Goal: Task Accomplishment & Management: Manage account settings

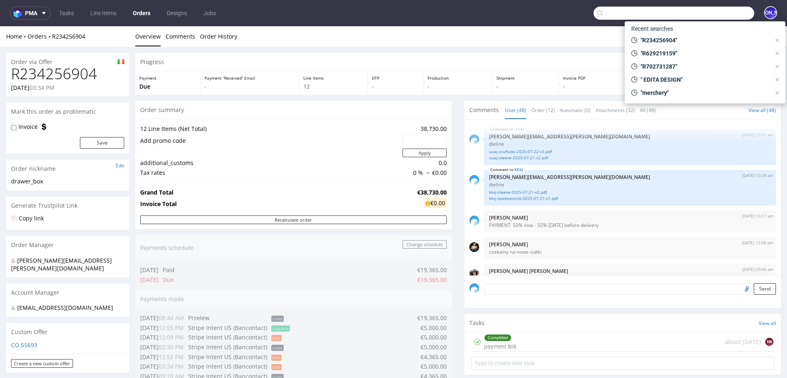
scroll to position [1602, 0]
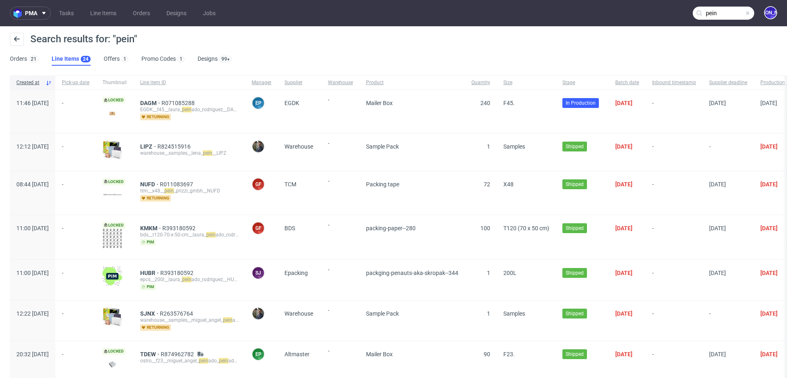
click at [717, 12] on input "pein" at bounding box center [723, 13] width 61 height 13
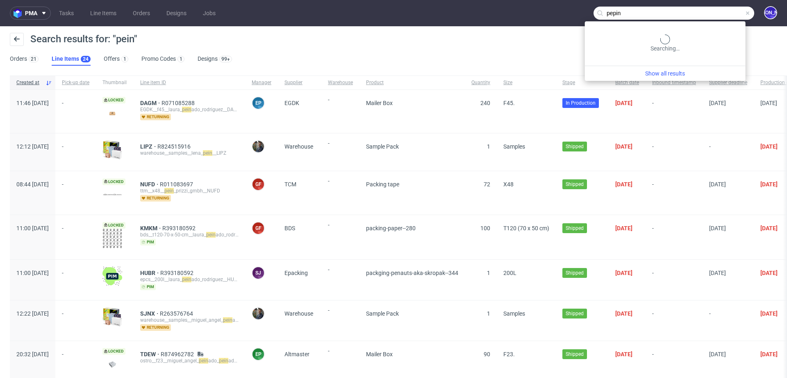
type input "pepin"
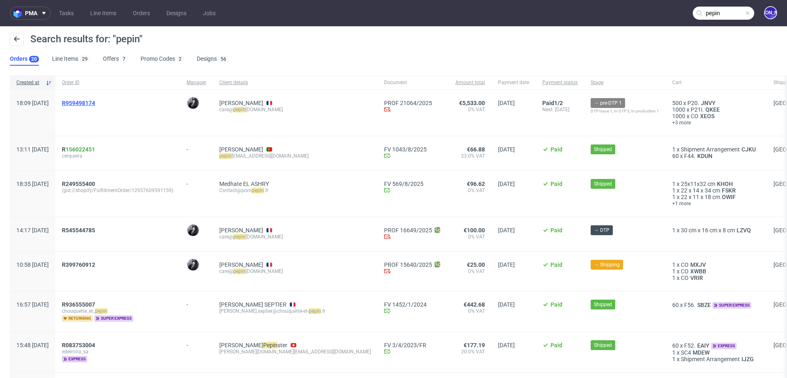
click at [95, 102] on span "R959498174" at bounding box center [78, 103] width 33 height 7
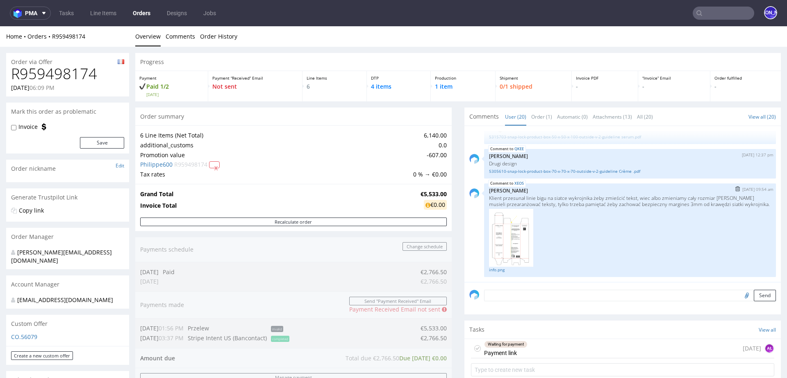
scroll to position [653, 0]
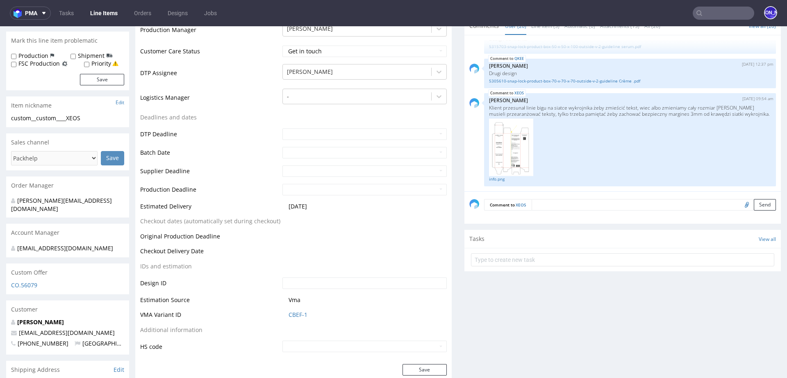
scroll to position [125, 0]
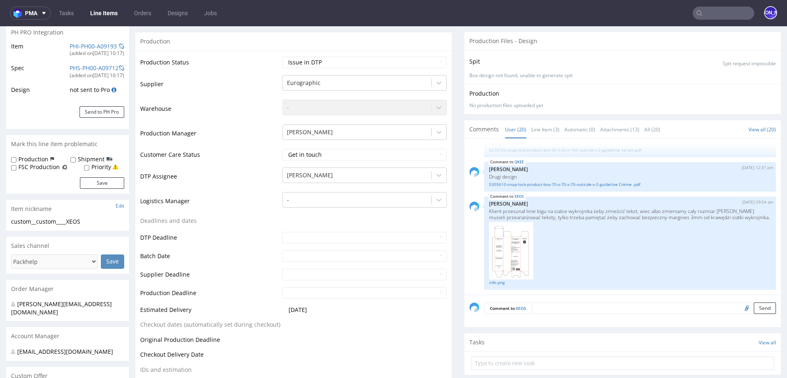
click at [544, 309] on textarea at bounding box center [654, 307] width 244 height 11
type textarea "Poprawiony design :"
click at [740, 344] on input "file" at bounding box center [745, 346] width 11 height 11
type input "C:\fakepath\50x50x200-snap huile v2 okok.pdf"
click at [757, 347] on button "Send" at bounding box center [765, 346] width 22 height 11
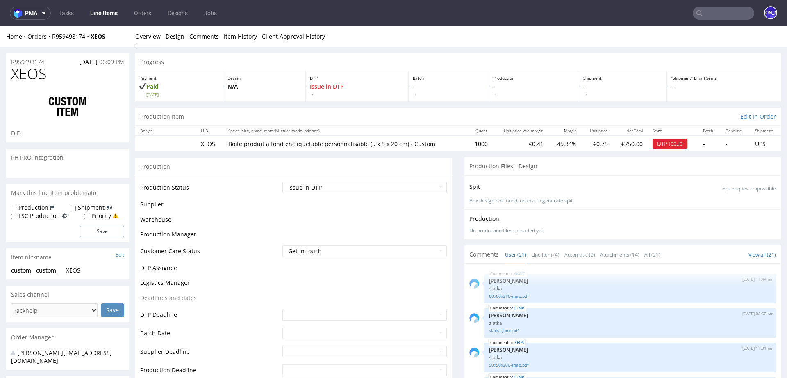
scroll to position [688, 0]
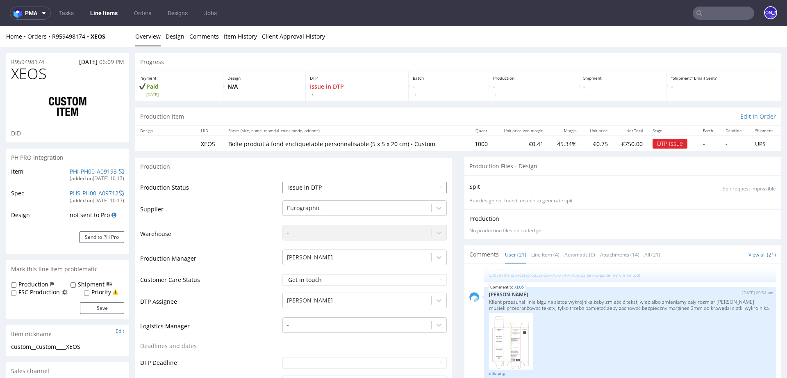
click at [389, 190] on select "Waiting for Artwork Waiting for Diecut Waiting for Mockup Waiting for DTP Waiti…" at bounding box center [364, 187] width 164 height 11
select select "back_for_dtp"
click at [282, 182] on select "Waiting for Artwork Waiting for Diecut Waiting for Mockup Waiting for DTP Waiti…" at bounding box center [364, 187] width 164 height 11
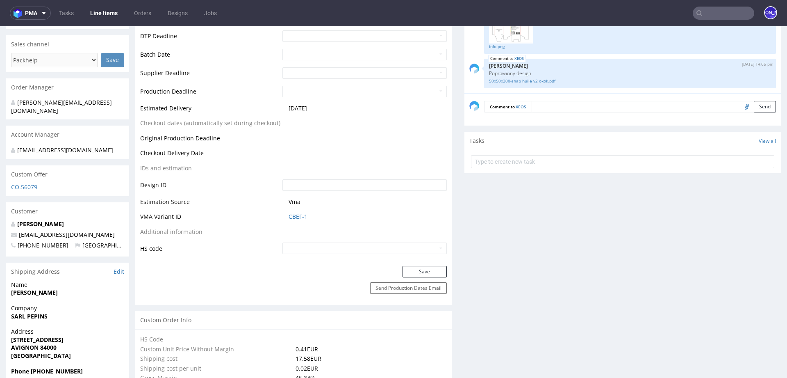
scroll to position [439, 0]
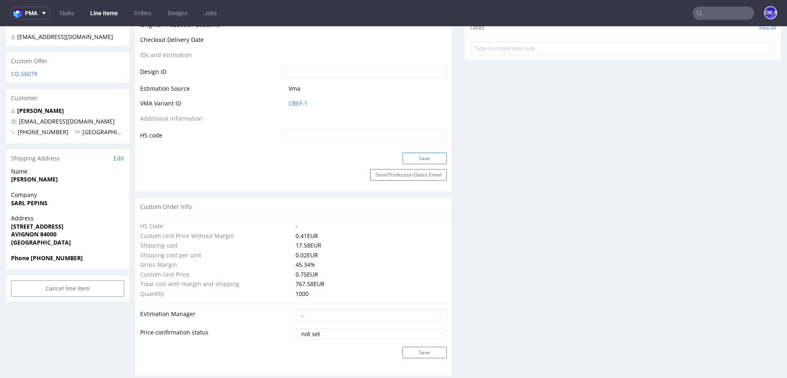
click at [417, 157] on button "Save" at bounding box center [425, 158] width 44 height 11
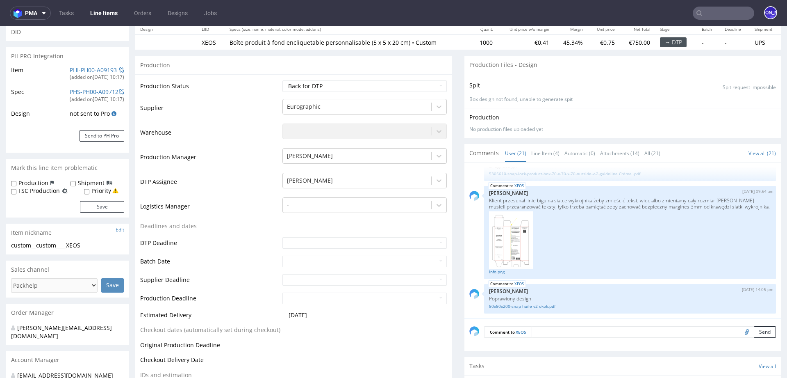
scroll to position [0, 0]
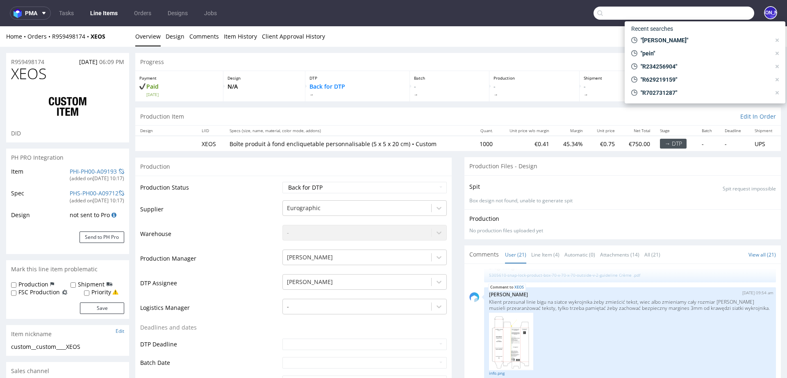
click at [714, 11] on input "text" at bounding box center [674, 13] width 161 height 13
paste input "Kayleigh"
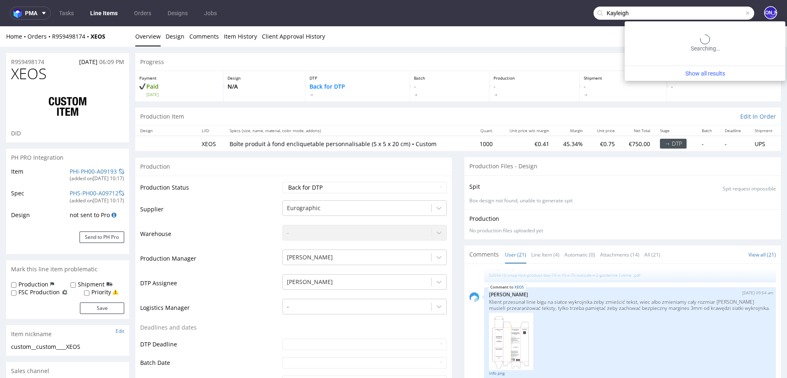
type input "Kayleigh"
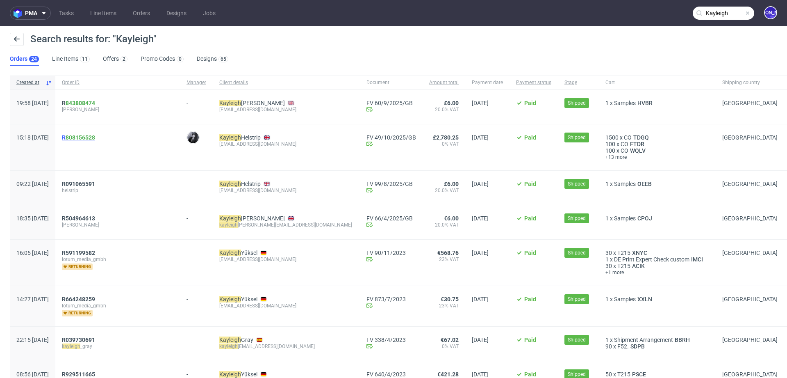
click at [89, 137] on span "R 808156528" at bounding box center [78, 137] width 33 height 7
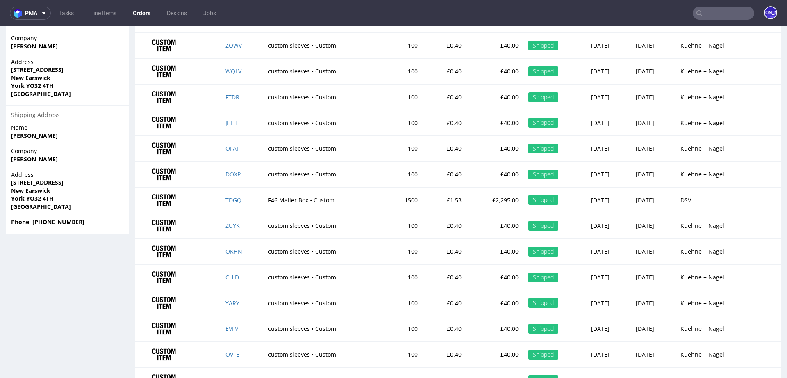
scroll to position [558, 0]
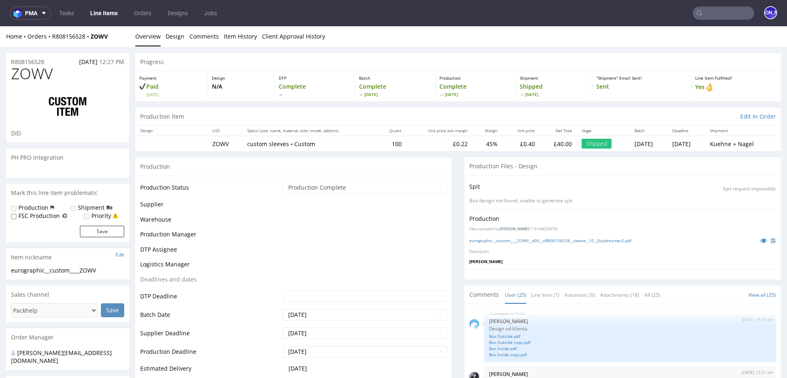
scroll to position [771, 0]
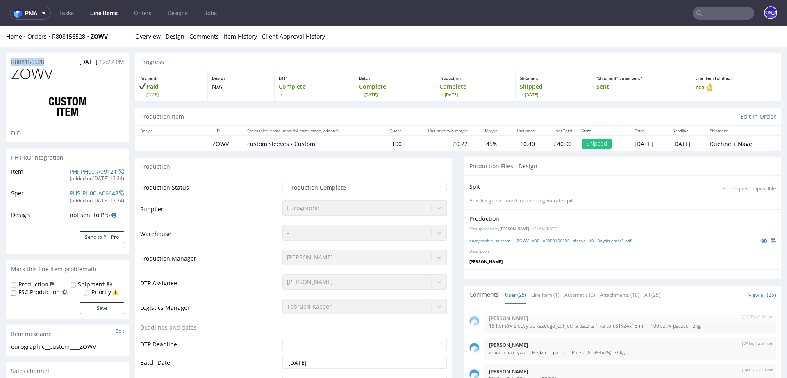
drag, startPoint x: 52, startPoint y: 64, endPoint x: 3, endPoint y: 58, distance: 49.5
copy p "R808156528"
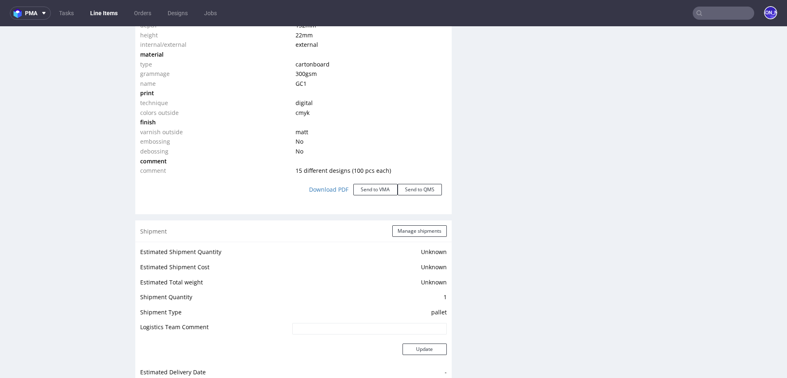
scroll to position [885, 0]
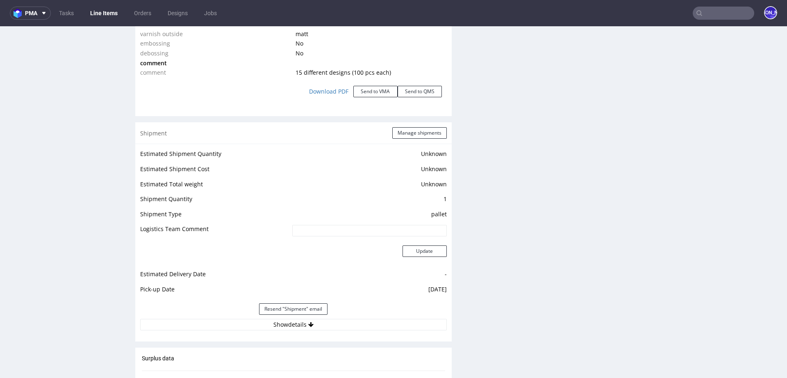
click at [712, 11] on input "text" at bounding box center [723, 13] width 61 height 13
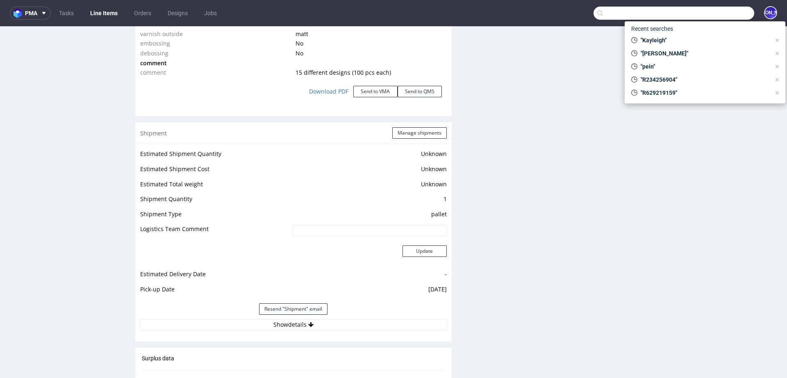
paste input "contact@mori-nutrition.com"
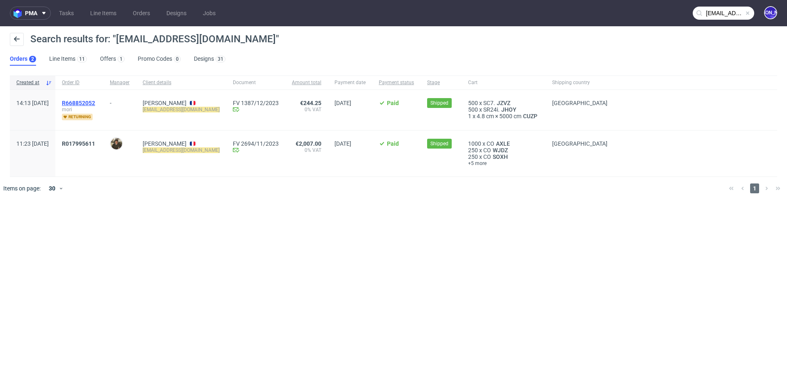
click at [95, 101] on span "R668852052" at bounding box center [78, 103] width 33 height 7
click at [95, 141] on span "R017995611" at bounding box center [78, 143] width 33 height 7
click at [710, 12] on input "contact@mori-nutrition.com" at bounding box center [723, 13] width 61 height 13
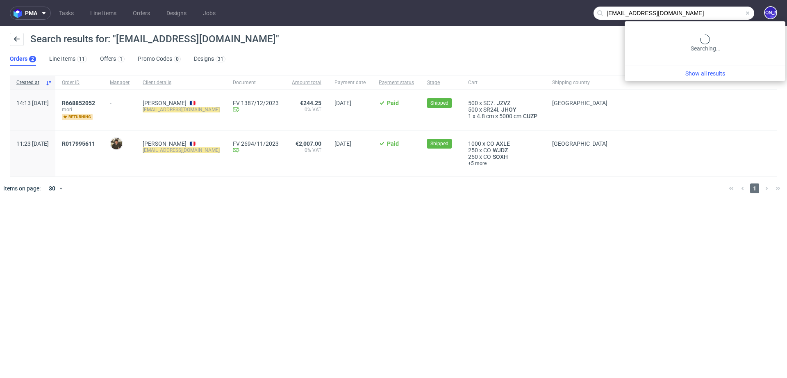
click at [710, 12] on input "contact@mori-nutrition.com" at bounding box center [674, 13] width 161 height 13
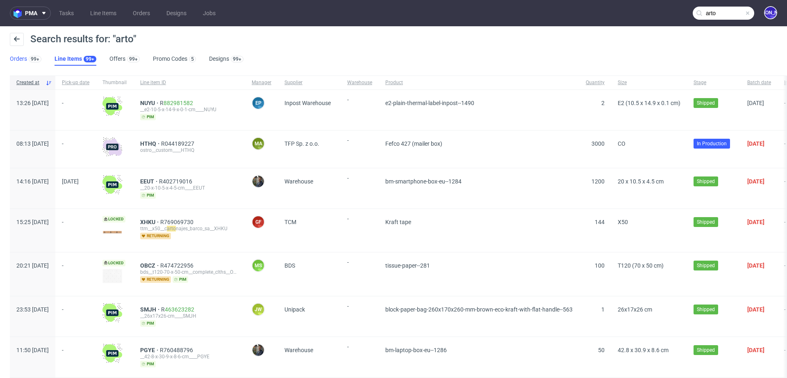
click at [26, 59] on link "Orders 99+" at bounding box center [26, 58] width 32 height 13
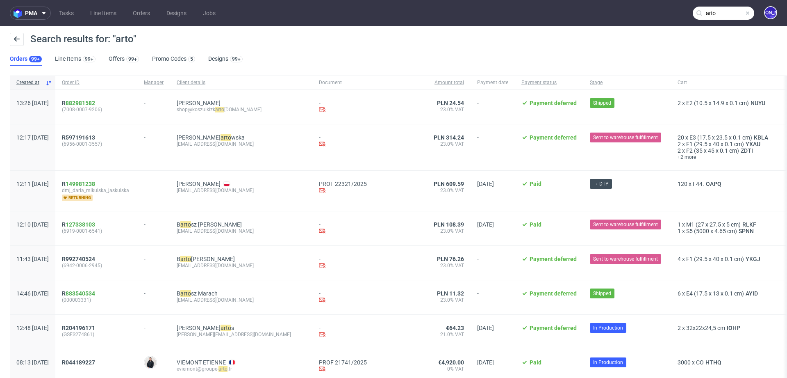
click at [716, 13] on input "arto" at bounding box center [723, 13] width 61 height 13
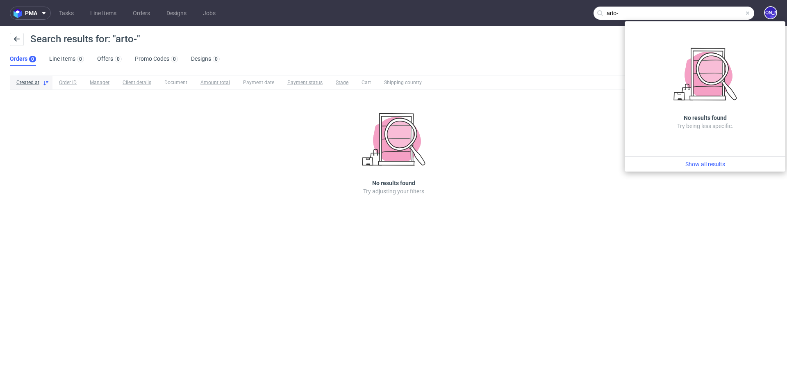
drag, startPoint x: 715, startPoint y: 11, endPoint x: 590, endPoint y: 7, distance: 124.7
click at [590, 7] on nav "pma Tasks Line Items Orders Designs Jobs arto- JO" at bounding box center [393, 13] width 787 height 26
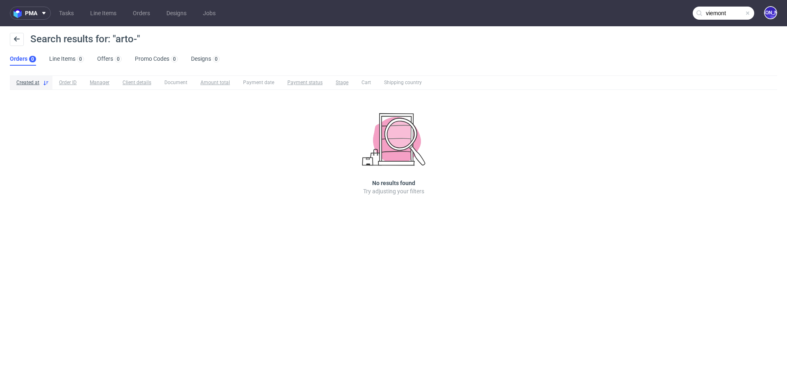
type input "viemont"
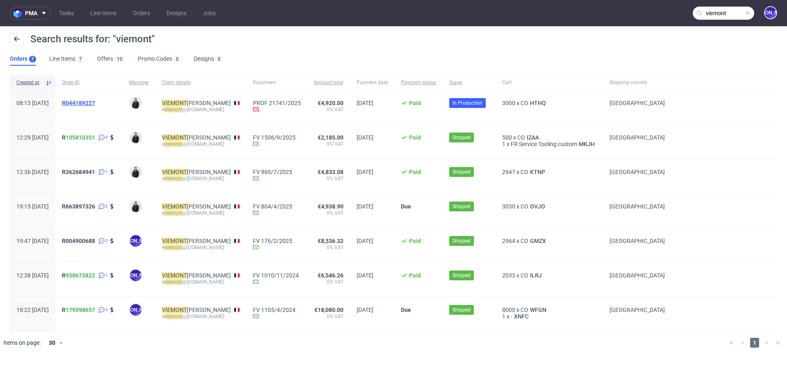
click at [95, 102] on span "R044189227" at bounding box center [78, 103] width 33 height 7
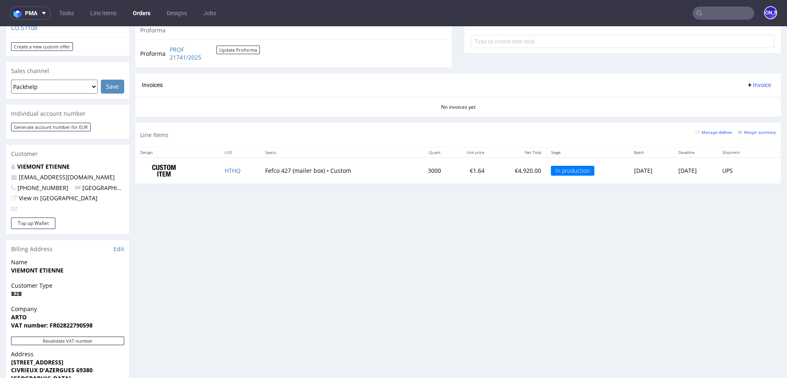
scroll to position [301, 0]
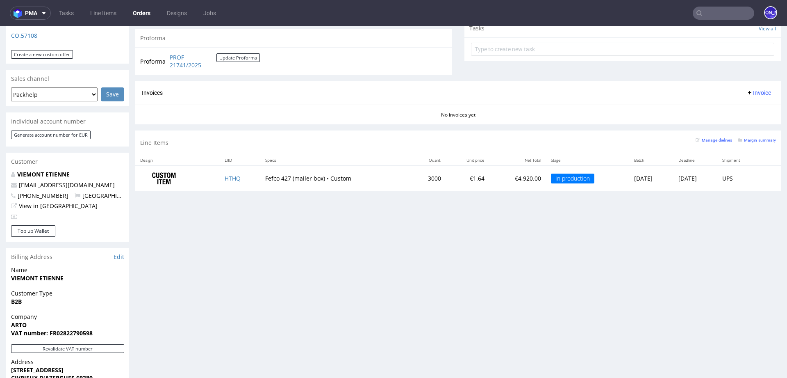
click at [728, 11] on input "text" at bounding box center [723, 13] width 61 height 13
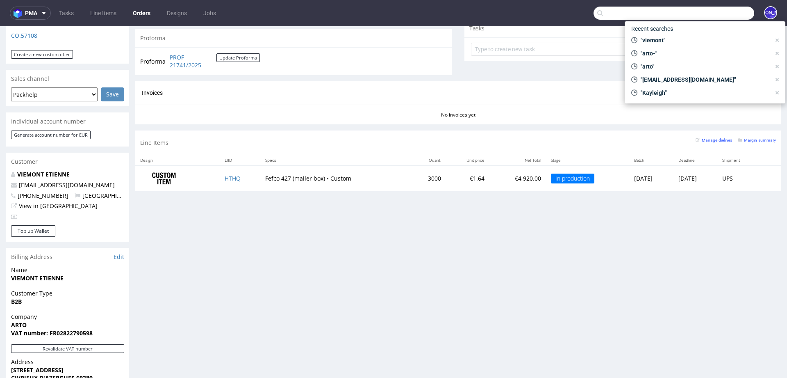
paste input "info@demuisjes.nl"
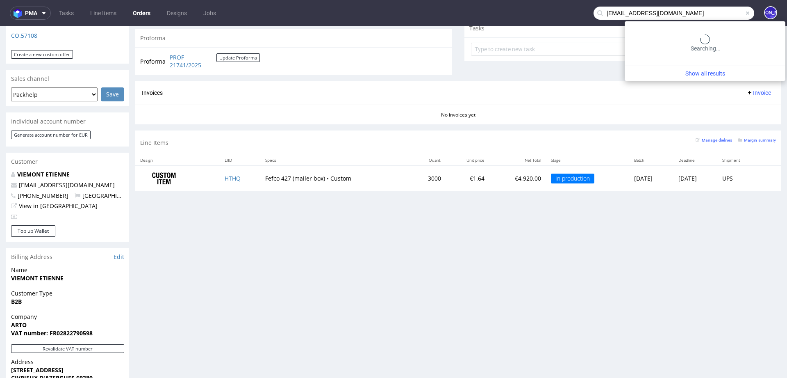
type input "info@demuisjes.nl"
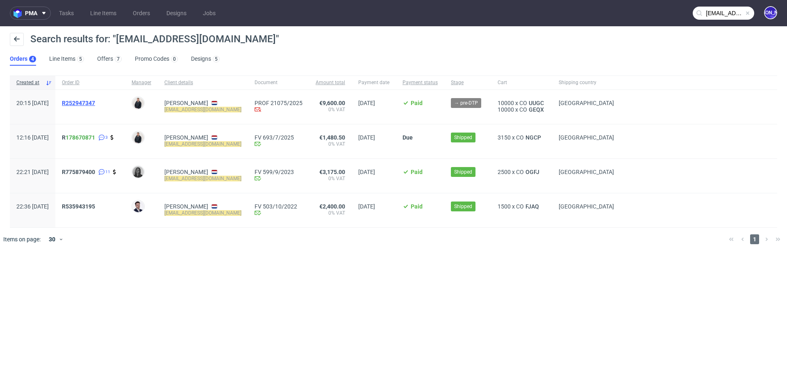
click at [95, 101] on span "R252947347" at bounding box center [78, 103] width 33 height 7
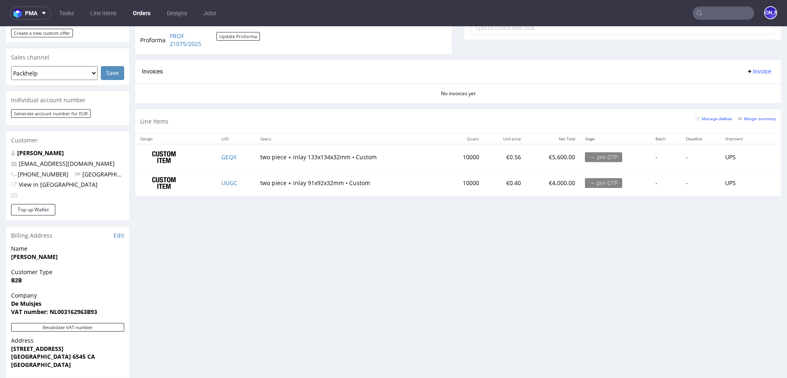
scroll to position [324, 0]
click at [709, 15] on input "text" at bounding box center [723, 13] width 61 height 13
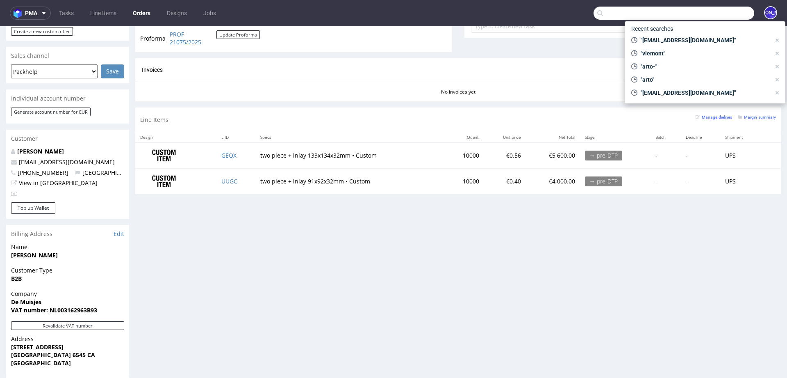
paste input "info@bentos-matcha.de"
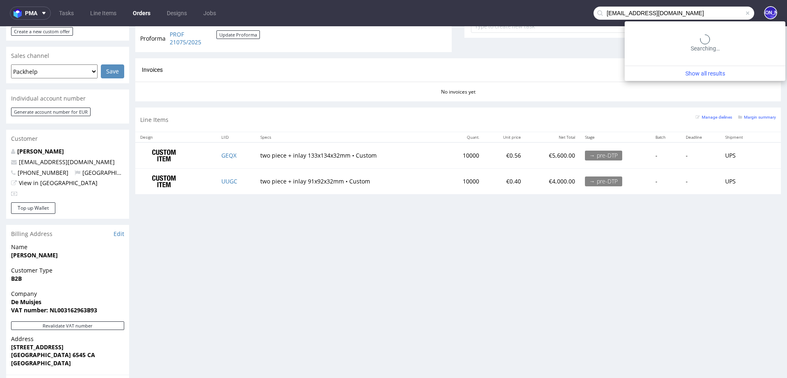
type input "info@bentos-matcha.de"
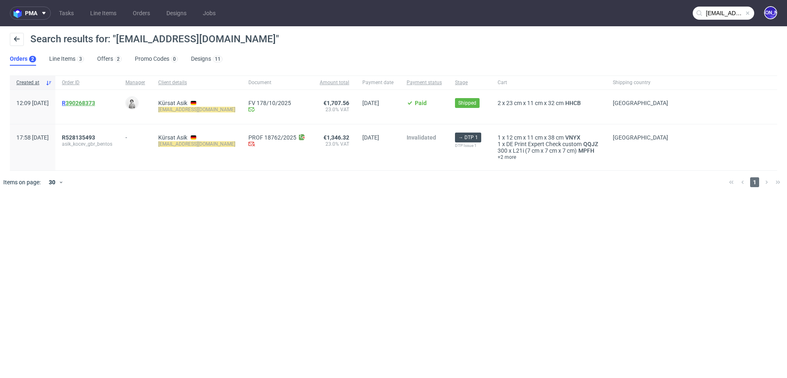
click at [91, 103] on link "390268373" at bounding box center [81, 103] width 30 height 7
click at [87, 102] on span "R 390268373" at bounding box center [78, 103] width 33 height 7
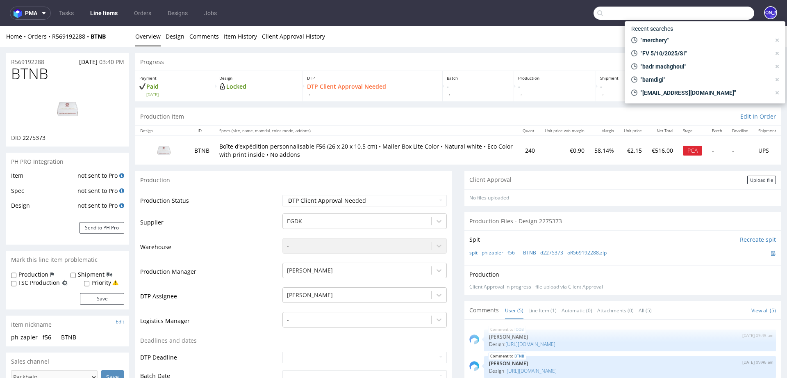
scroll to position [293, 0]
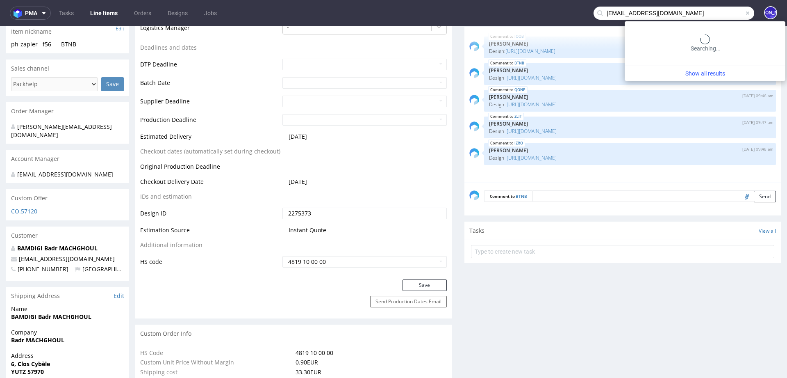
type input "noelliepittet@gmail.com"
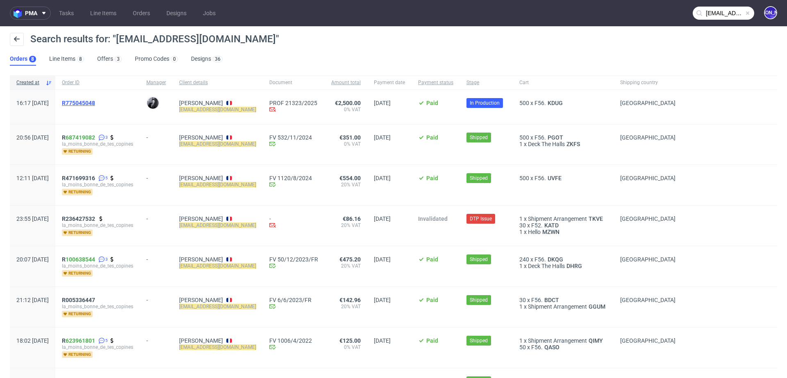
click at [95, 105] on span "R775045048" at bounding box center [78, 103] width 33 height 7
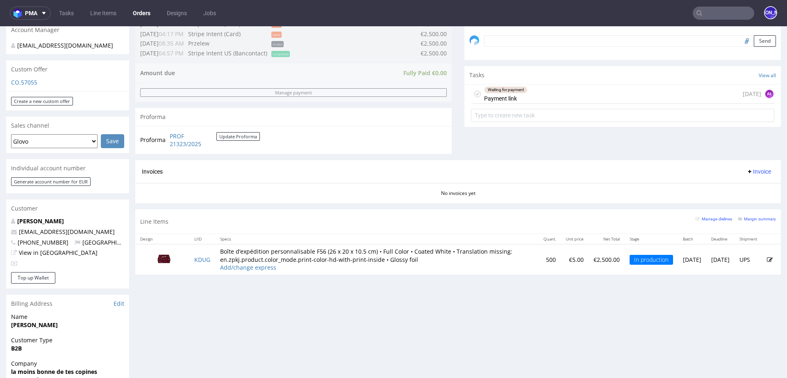
scroll to position [255, 0]
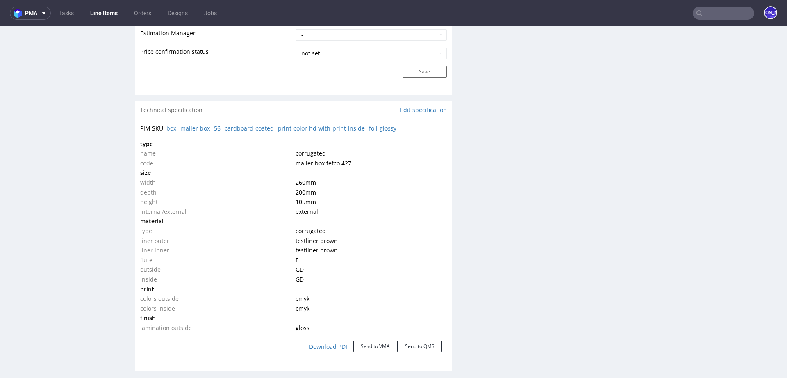
scroll to position [697, 0]
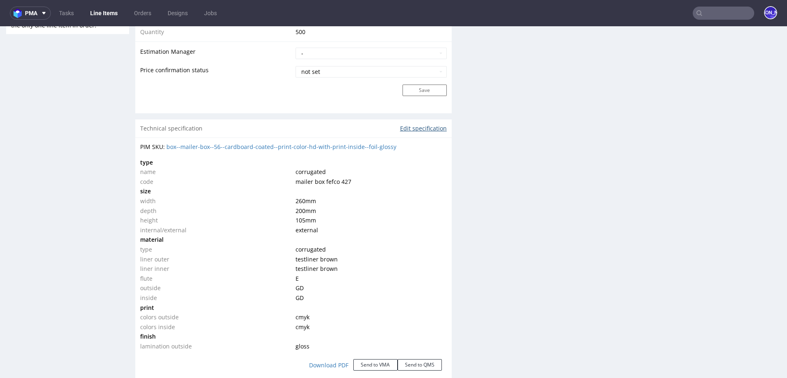
click at [412, 129] on link "Edit specification" at bounding box center [423, 128] width 47 height 8
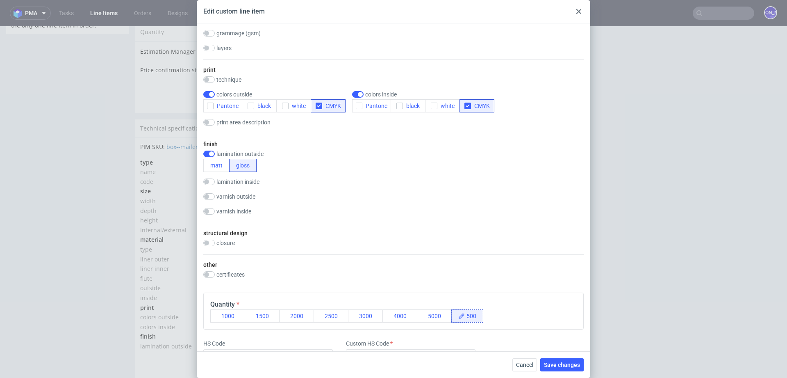
scroll to position [397, 0]
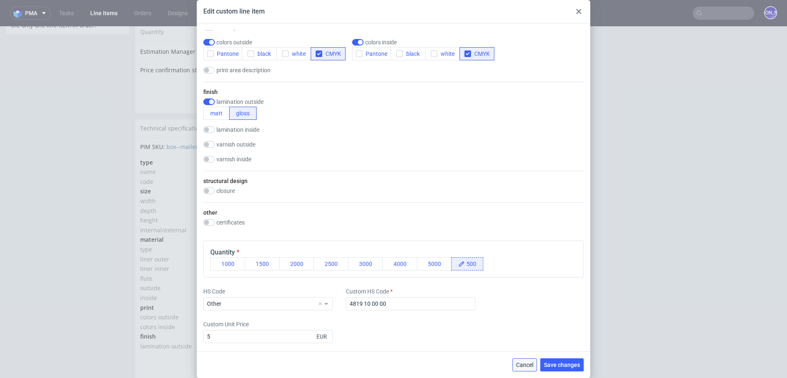
click at [517, 364] on span "Cancel" at bounding box center [524, 365] width 17 height 6
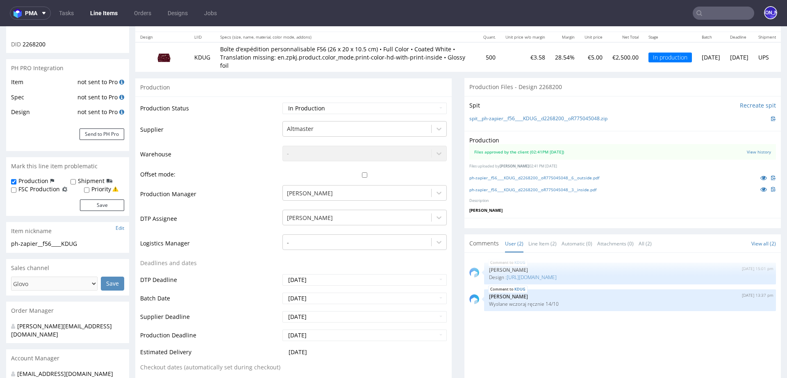
scroll to position [0, 0]
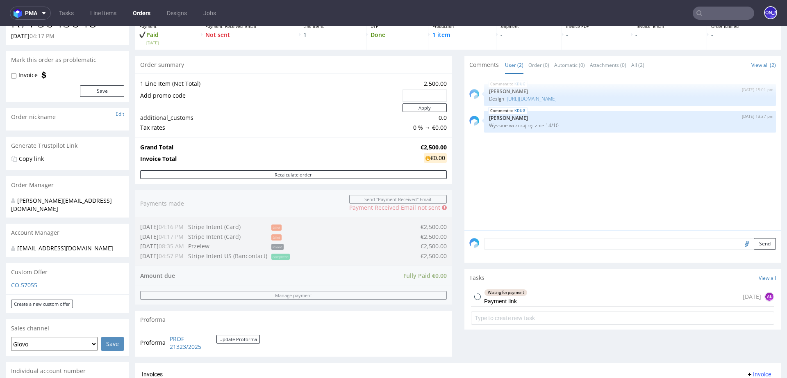
scroll to position [61, 0]
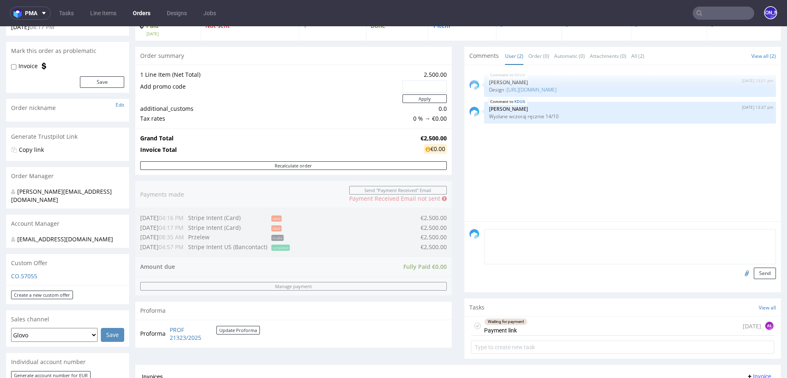
click at [502, 233] on textarea at bounding box center [630, 246] width 292 height 35
paste textarea "The delivery person should enter a shared courtyard. The client can then be rea…"
click at [509, 232] on textarea "The delivery person should enter a shared courtyard. The client can then be rea…" at bounding box center [630, 246] width 292 height 35
drag, startPoint x: 535, startPoint y: 234, endPoint x: 496, endPoint y: 234, distance: 38.9
click at [496, 234] on textarea "The delivery person should enter a shared courtyard. The client can then be rea…" at bounding box center [630, 246] width 292 height 35
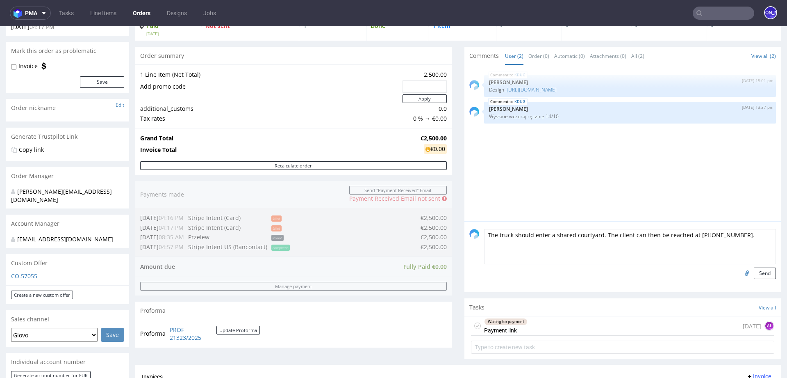
drag, startPoint x: 597, startPoint y: 235, endPoint x: 756, endPoint y: 235, distance: 158.7
click at [756, 235] on textarea "The truck should enter a shared courtyard. The client can then be reached at 06…" at bounding box center [630, 246] width 292 height 35
drag, startPoint x: 603, startPoint y: 237, endPoint x: 428, endPoint y: 236, distance: 174.6
click at [428, 236] on div "Progress Payment Paid Wed 08 Oct Payment “Received” Email Not sent Line Items 1…" at bounding box center [458, 238] width 646 height 493
paste textarea "Delivery info: The client requests that the delivery person enter a shared cour…"
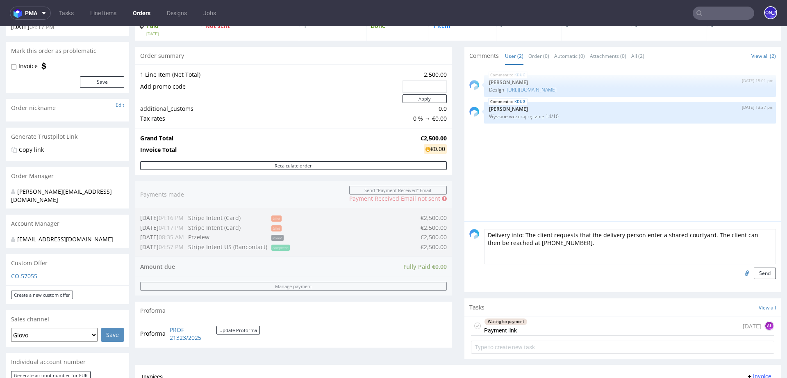
click at [615, 233] on textarea "Delivery info: The client requests that the delivery person enter a shared cour…" at bounding box center [630, 246] width 292 height 35
click at [616, 233] on textarea "Delivery info: The client requests that the deliveryperson enter a shared court…" at bounding box center [630, 246] width 292 height 35
click at [489, 244] on textarea "Delivery info: The client requests that the truck enter a shared courtyard. The…" at bounding box center [630, 246] width 292 height 35
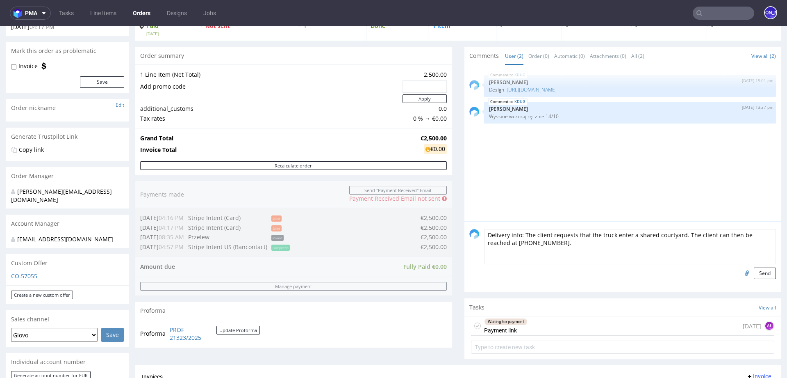
click at [492, 244] on textarea "Delivery info: The client requests that the truck enter a shared courtyard. The…" at bounding box center [630, 246] width 292 height 35
type textarea "Delivery info: The client requests that the truck enter a shared courtyard. The…"
click at [759, 272] on button "Send" at bounding box center [765, 272] width 22 height 11
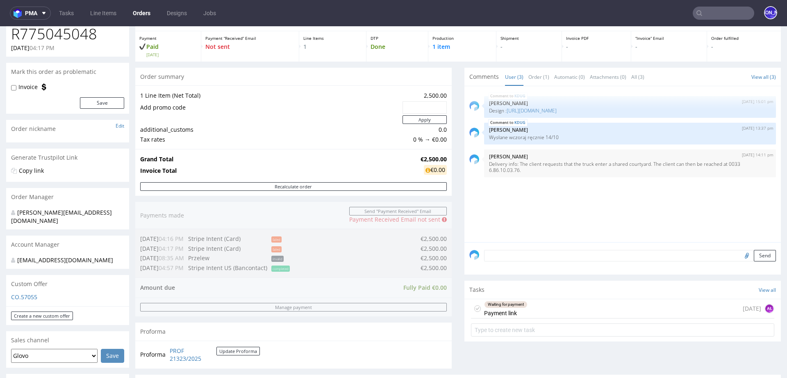
scroll to position [0, 0]
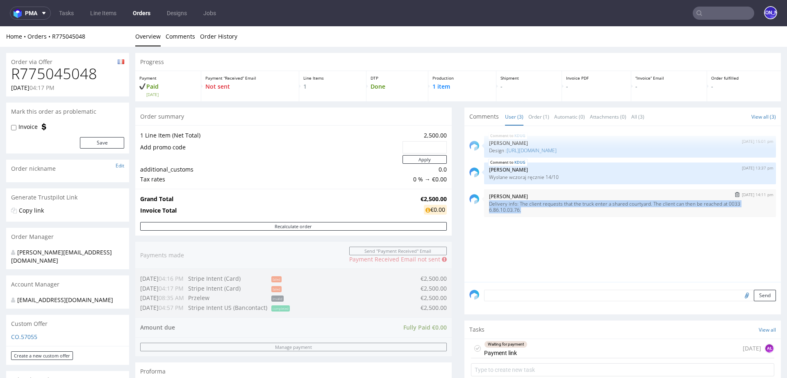
drag, startPoint x: 517, startPoint y: 208, endPoint x: 478, endPoint y: 201, distance: 38.8
click at [478, 201] on div "15th Oct 25 | 14:11 pm Jozefina Owczarek Delivery info: The client requests tha…" at bounding box center [622, 203] width 307 height 28
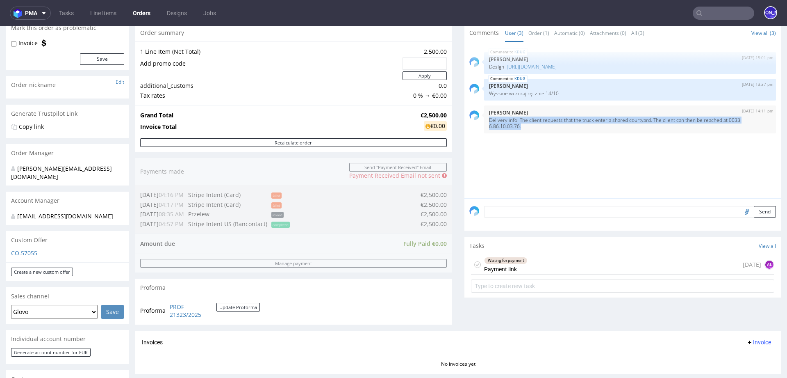
scroll to position [271, 0]
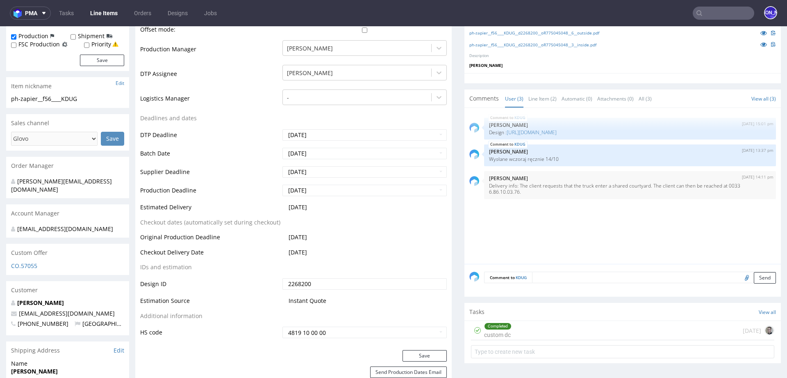
scroll to position [243, 0]
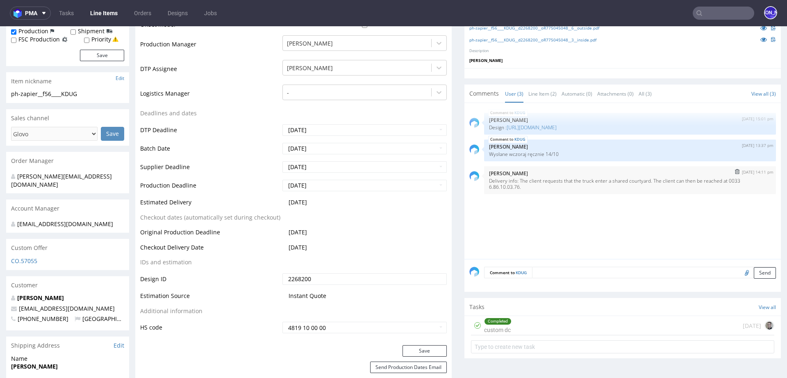
click at [735, 171] on img "submit" at bounding box center [737, 171] width 5 height 5
click at [735, 170] on img "submit" at bounding box center [737, 171] width 5 height 5
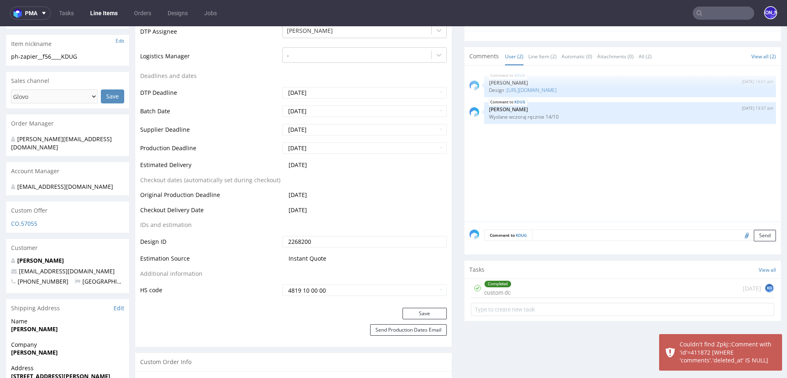
scroll to position [273, 0]
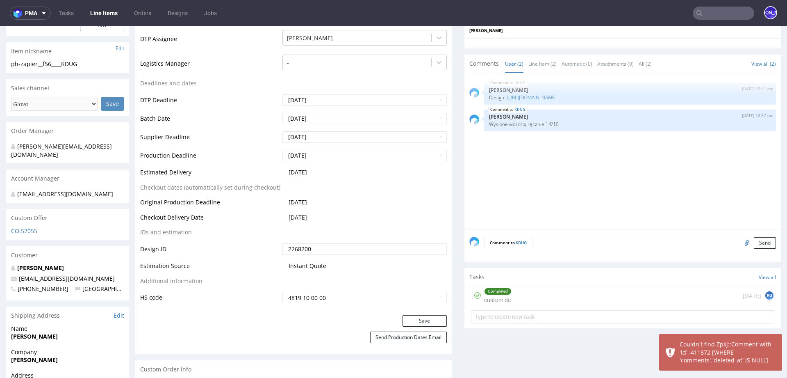
click at [550, 242] on textarea at bounding box center [654, 242] width 244 height 11
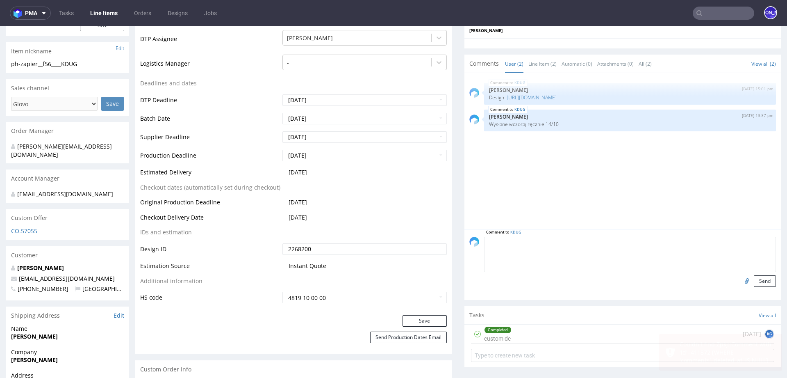
paste textarea "Delivery info: The client requests that the delivery person enter a shared cour…"
type textarea "Delivery info: The client requests that the delivery person enter a shared cour…"
click at [760, 281] on button "Send" at bounding box center [765, 280] width 22 height 11
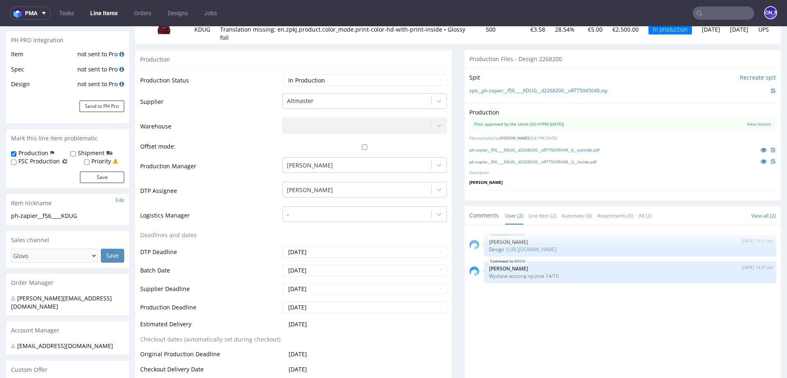
scroll to position [112, 0]
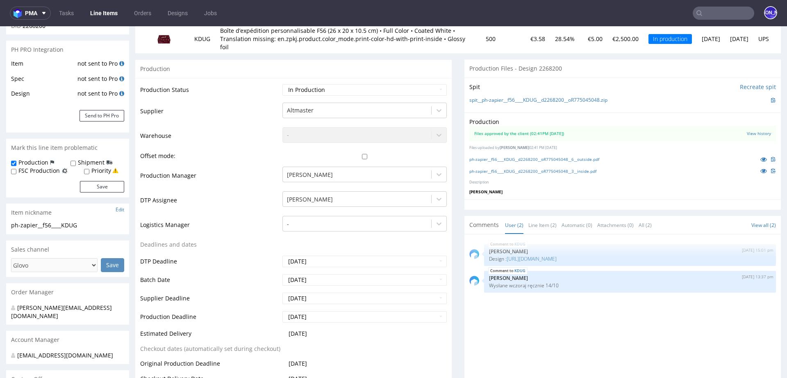
click at [78, 164] on label "Shipment" at bounding box center [91, 162] width 27 height 8
click at [76, 164] on input "Shipment" at bounding box center [73, 163] width 5 height 7
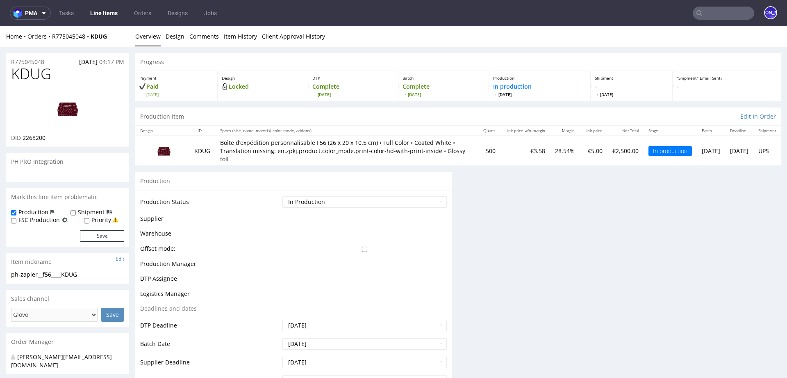
scroll to position [0, 0]
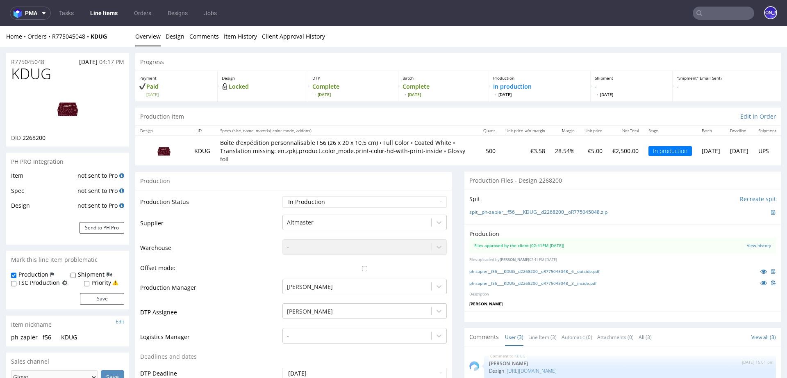
click at [73, 273] on input "Shipment" at bounding box center [73, 275] width 5 height 7
checkbox input "true"
click at [97, 300] on button "Save" at bounding box center [102, 298] width 44 height 11
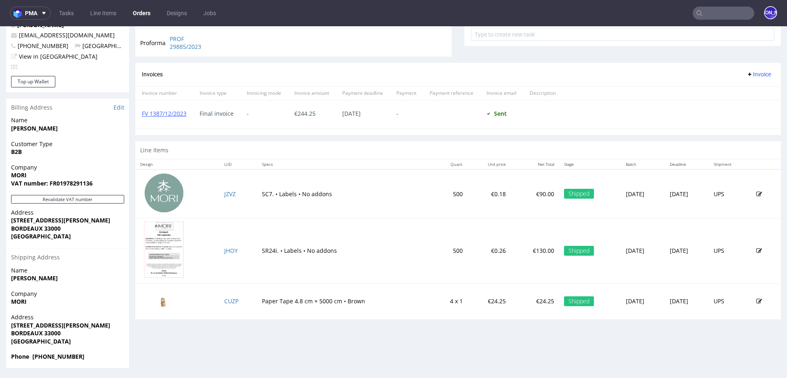
scroll to position [2, 0]
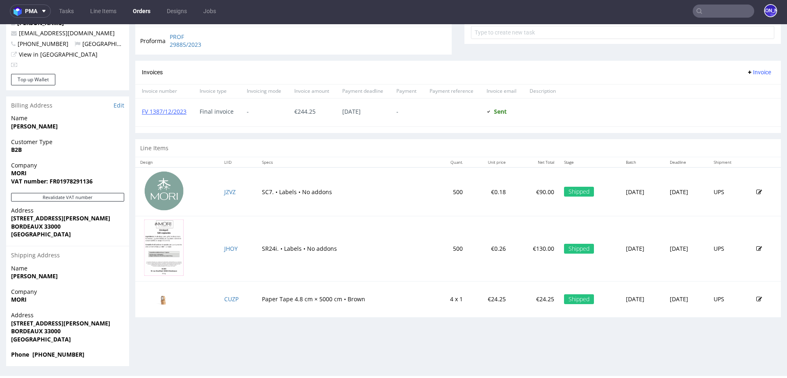
click at [719, 12] on input "text" at bounding box center [723, 11] width 61 height 13
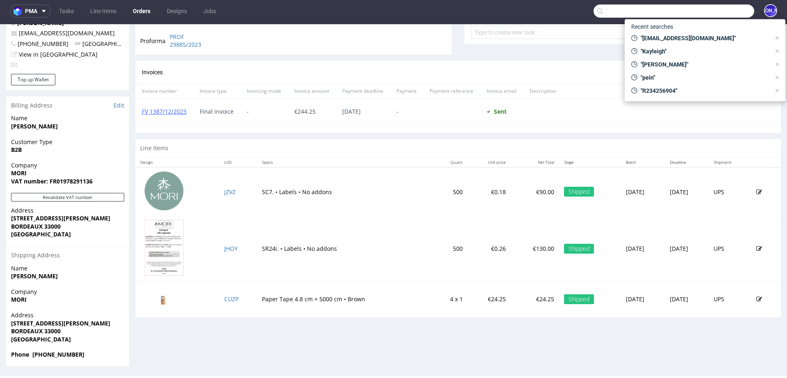
paste input "jordan@onudesignerwear.com"
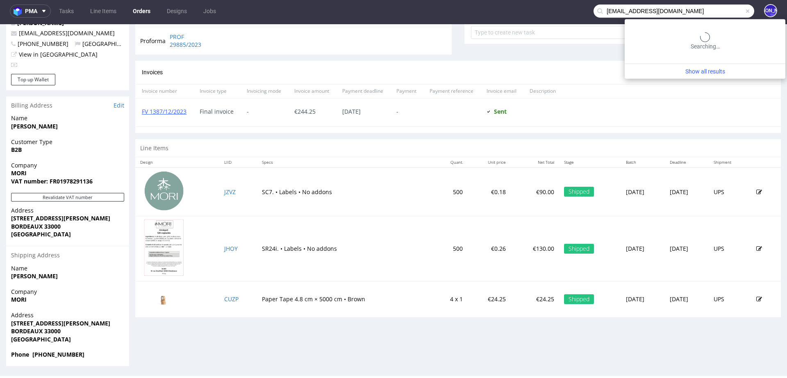
type input "jordan@onudesignerwear.com"
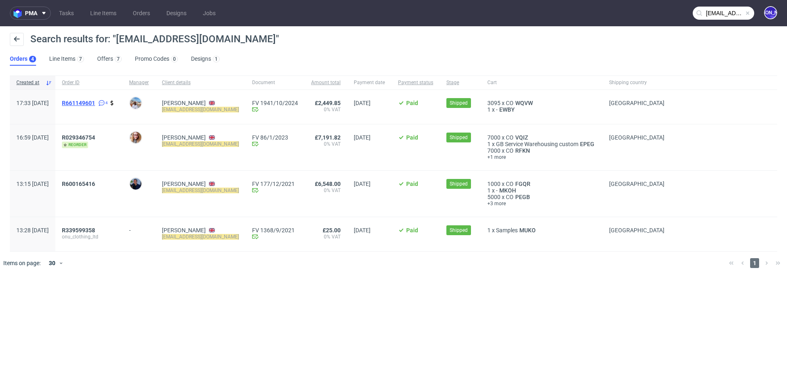
click at [95, 102] on span "R661149601" at bounding box center [78, 103] width 33 height 7
click at [95, 137] on span "R029346754" at bounding box center [78, 137] width 33 height 7
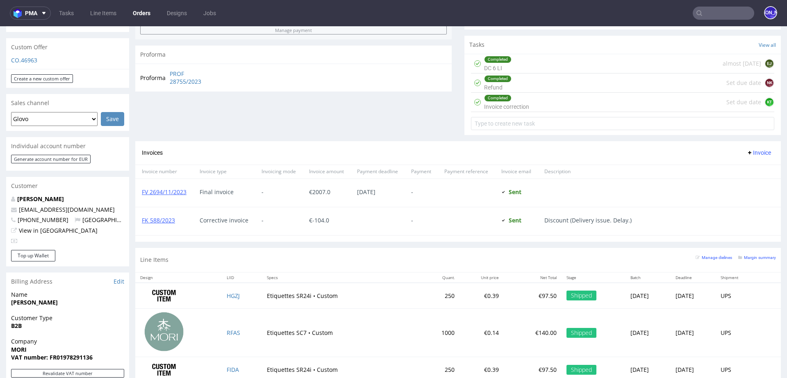
scroll to position [471, 0]
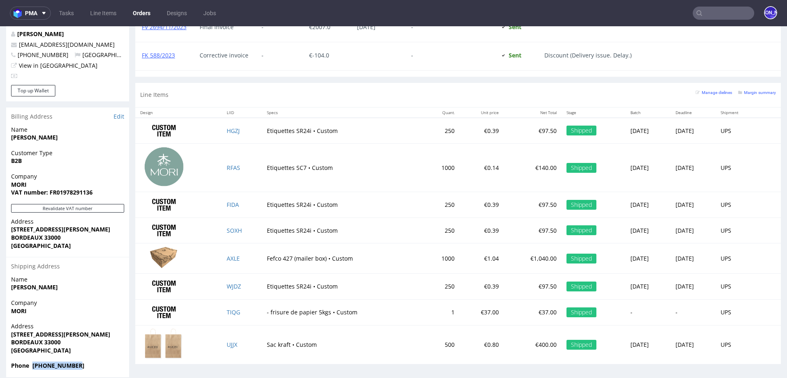
drag, startPoint x: 83, startPoint y: 351, endPoint x: 32, endPoint y: 350, distance: 50.8
click at [32, 361] on span "Phone +330665911320" at bounding box center [67, 365] width 113 height 8
copy strong "+330665911320"
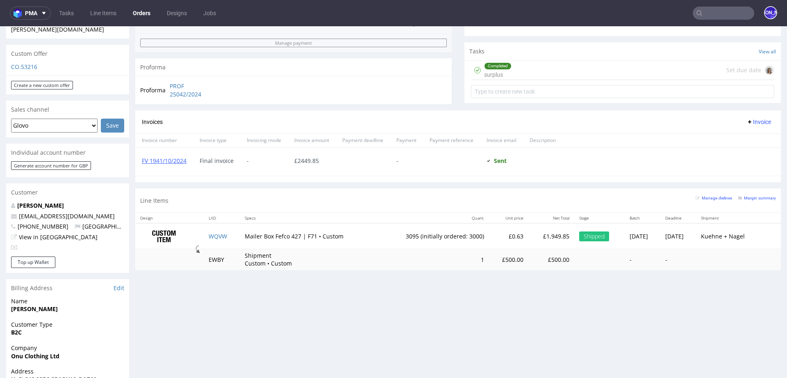
scroll to position [96, 0]
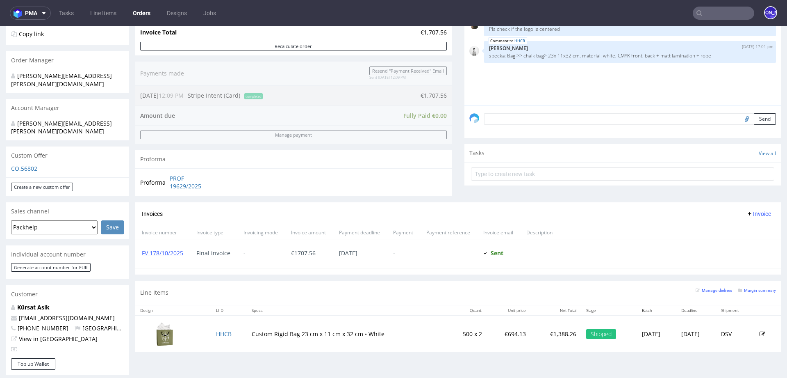
scroll to position [172, 0]
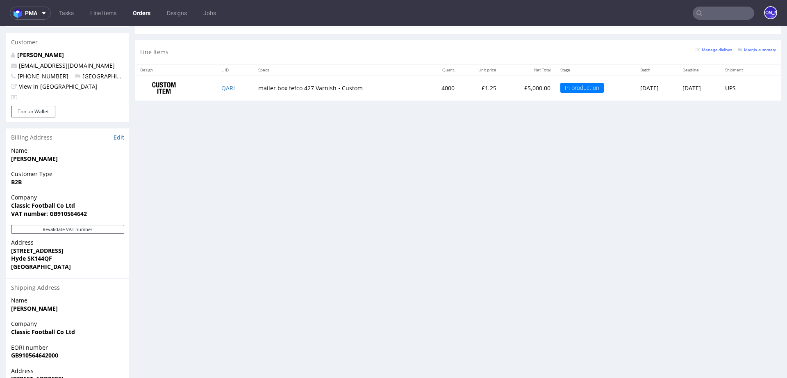
scroll to position [414, 0]
